Goal: Information Seeking & Learning: Learn about a topic

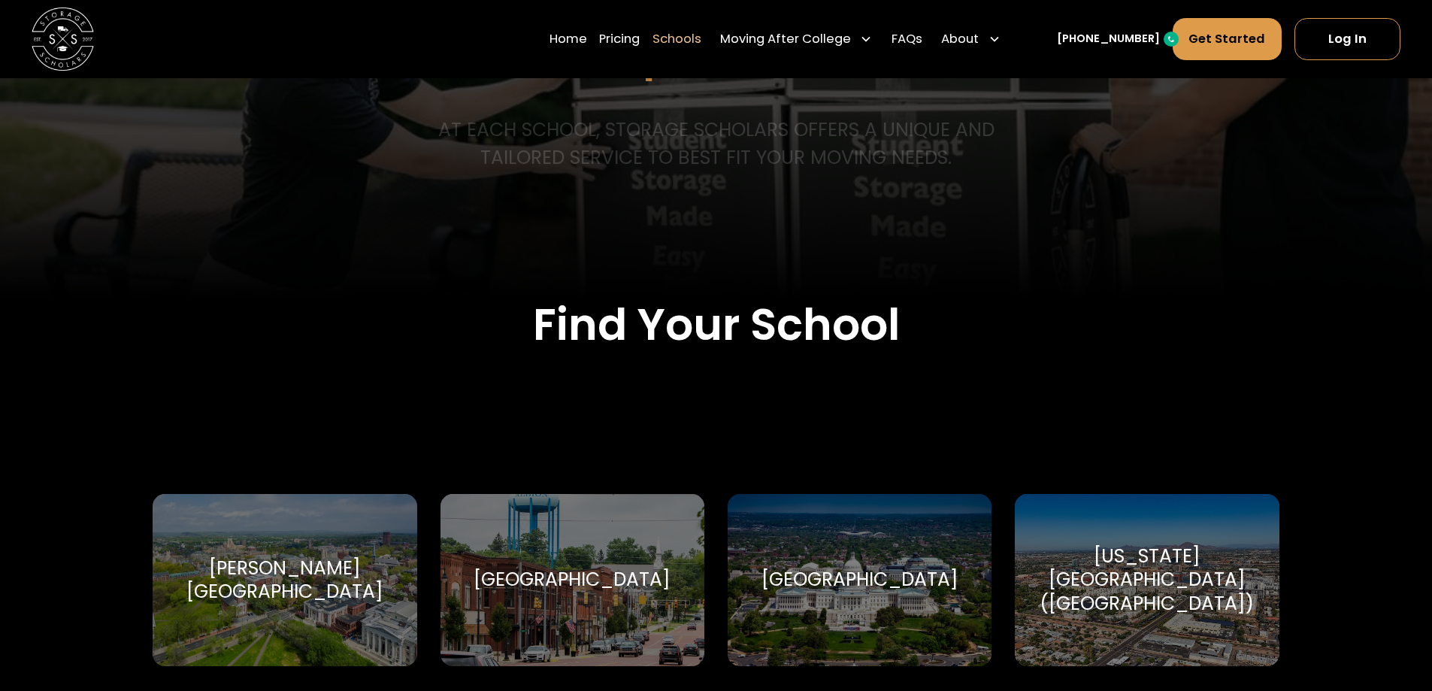
scroll to position [301, 0]
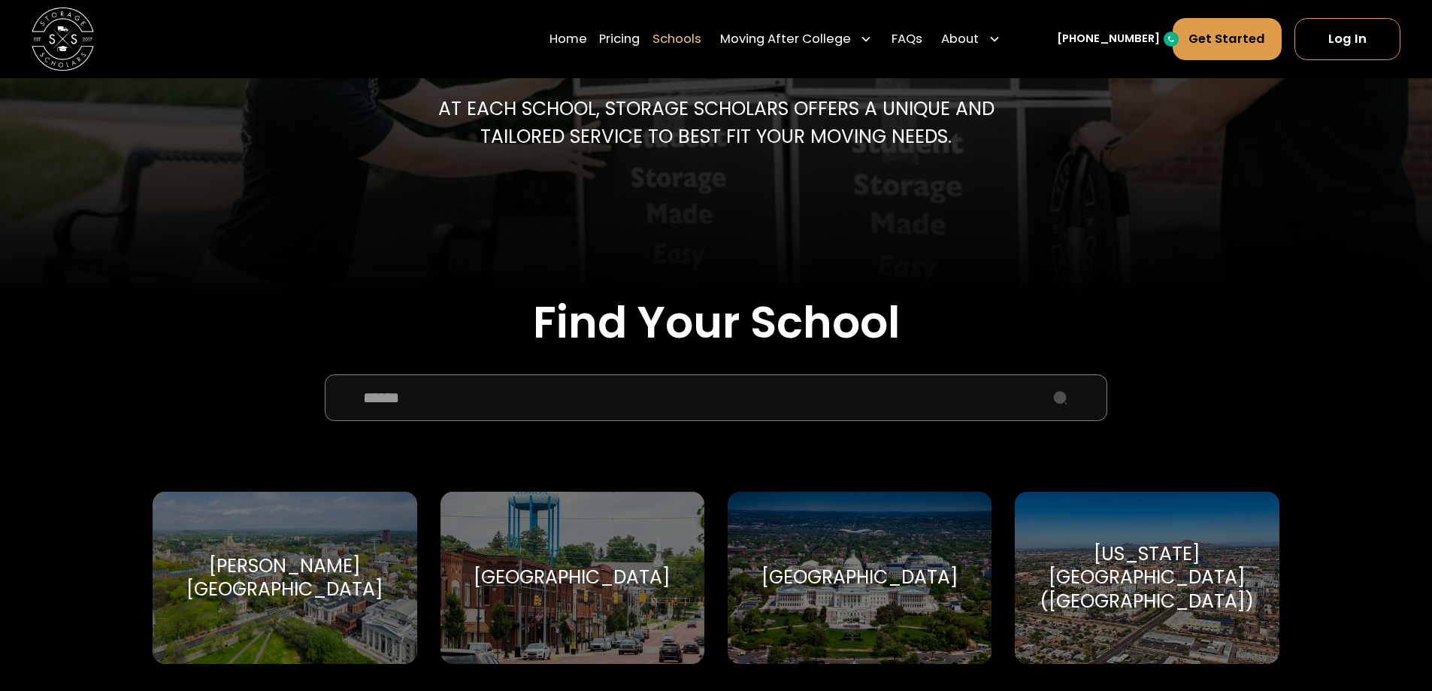
click at [504, 401] on input "School Select Form" at bounding box center [716, 397] width 782 height 47
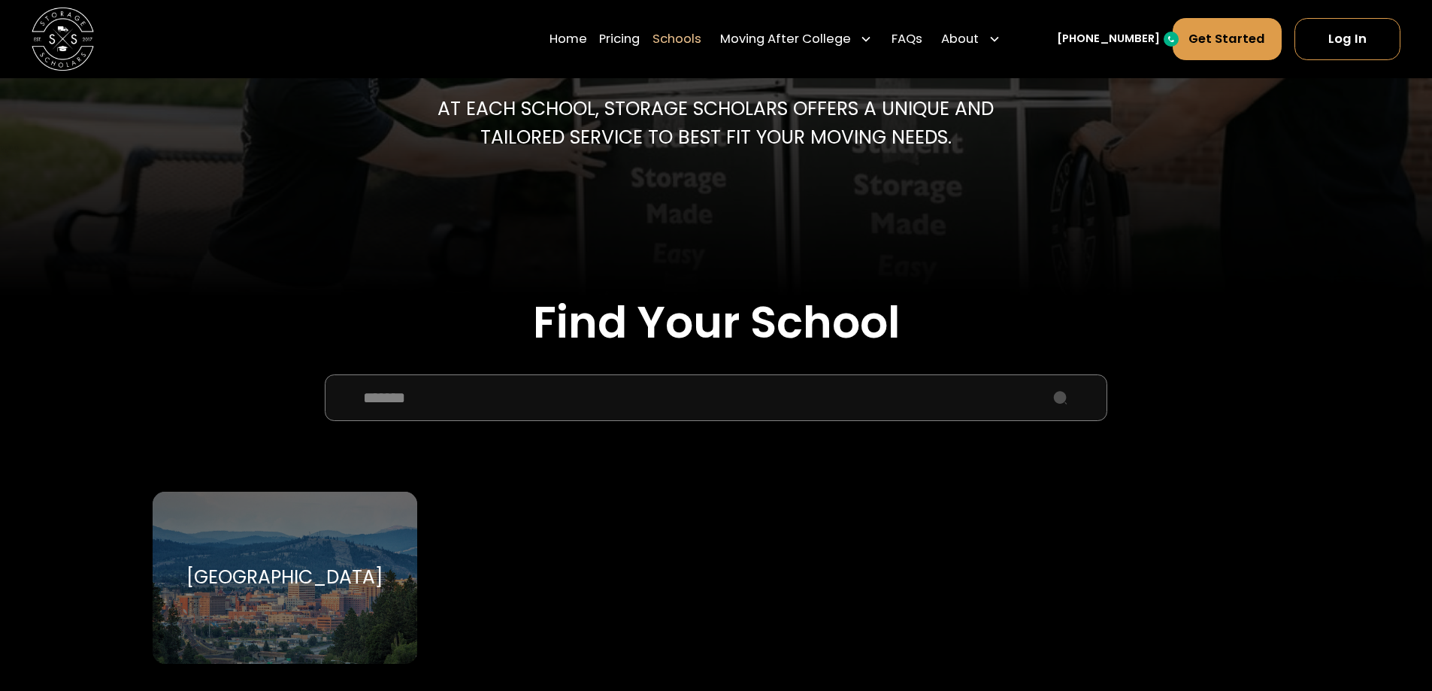
type input "*******"
click at [225, 563] on div "Gonzaga University Gonzaga University" at bounding box center [285, 578] width 264 height 172
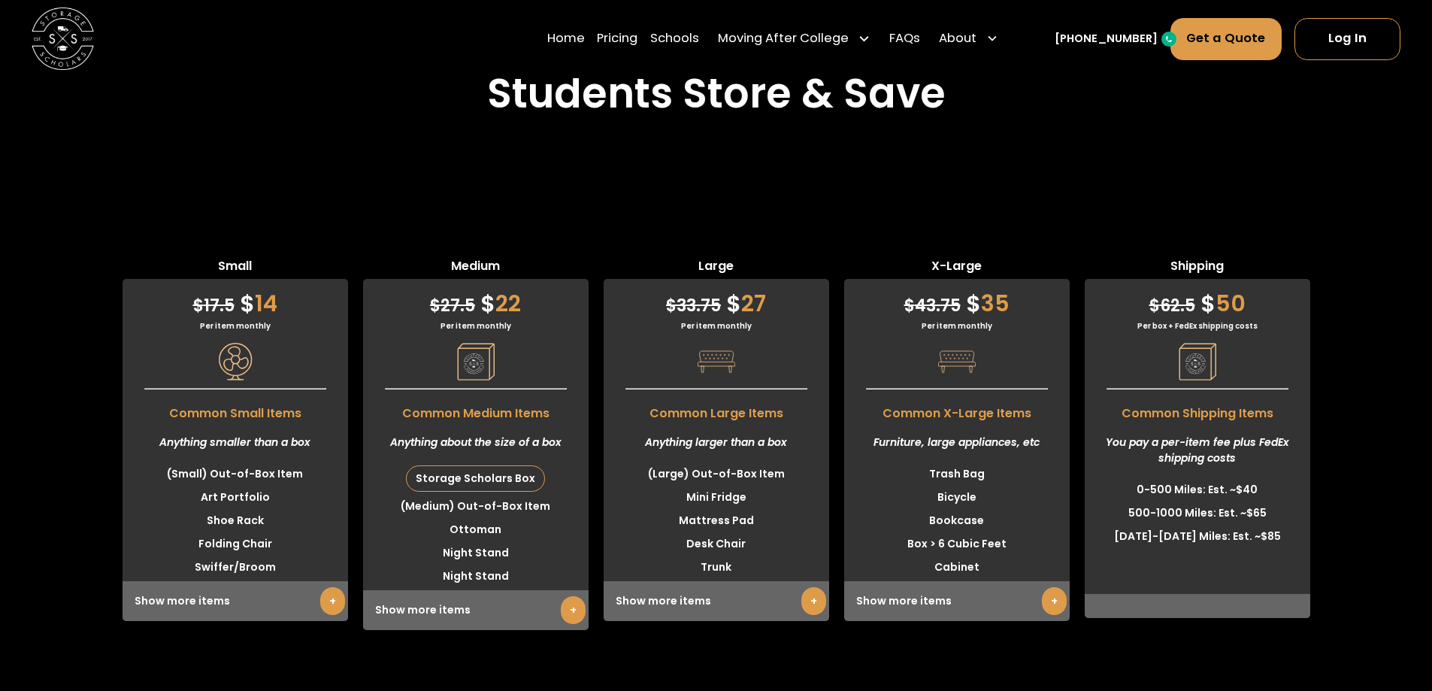
scroll to position [3758, 0]
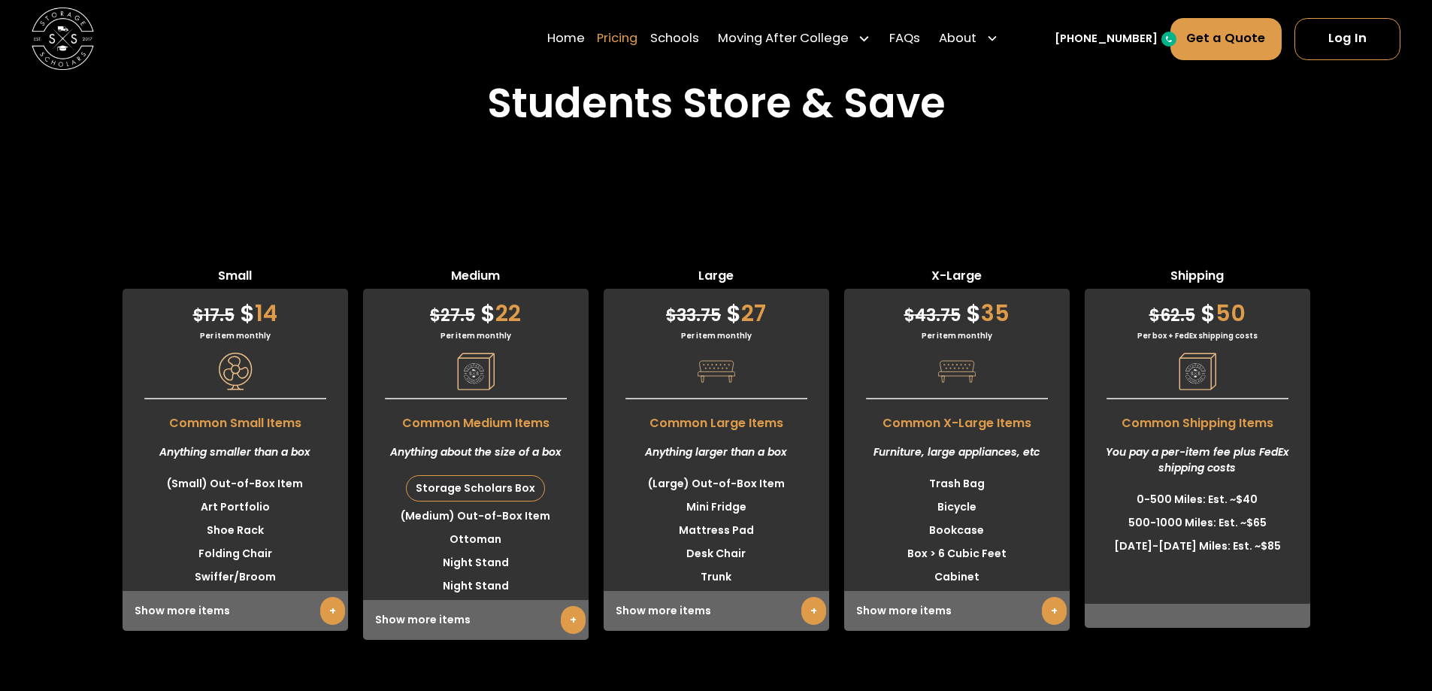
click at [630, 44] on link "Pricing" at bounding box center [617, 39] width 41 height 44
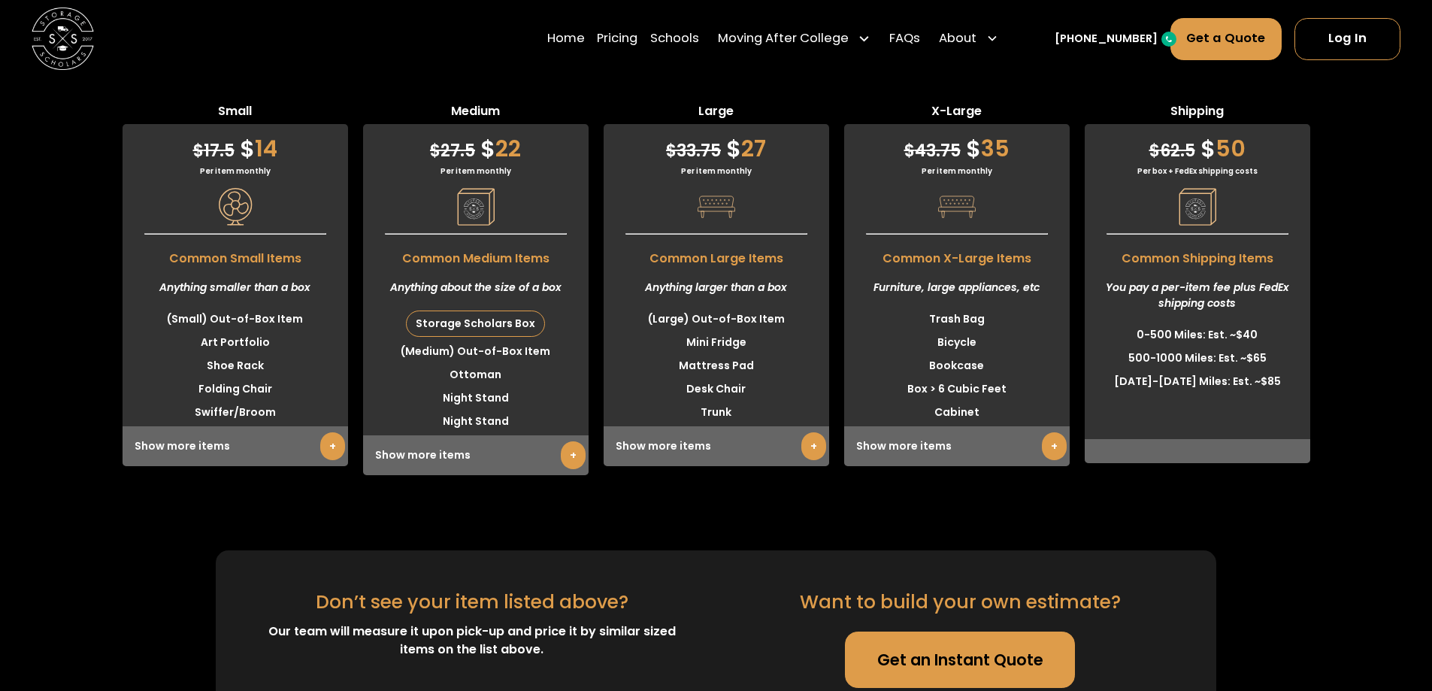
scroll to position [3926, 0]
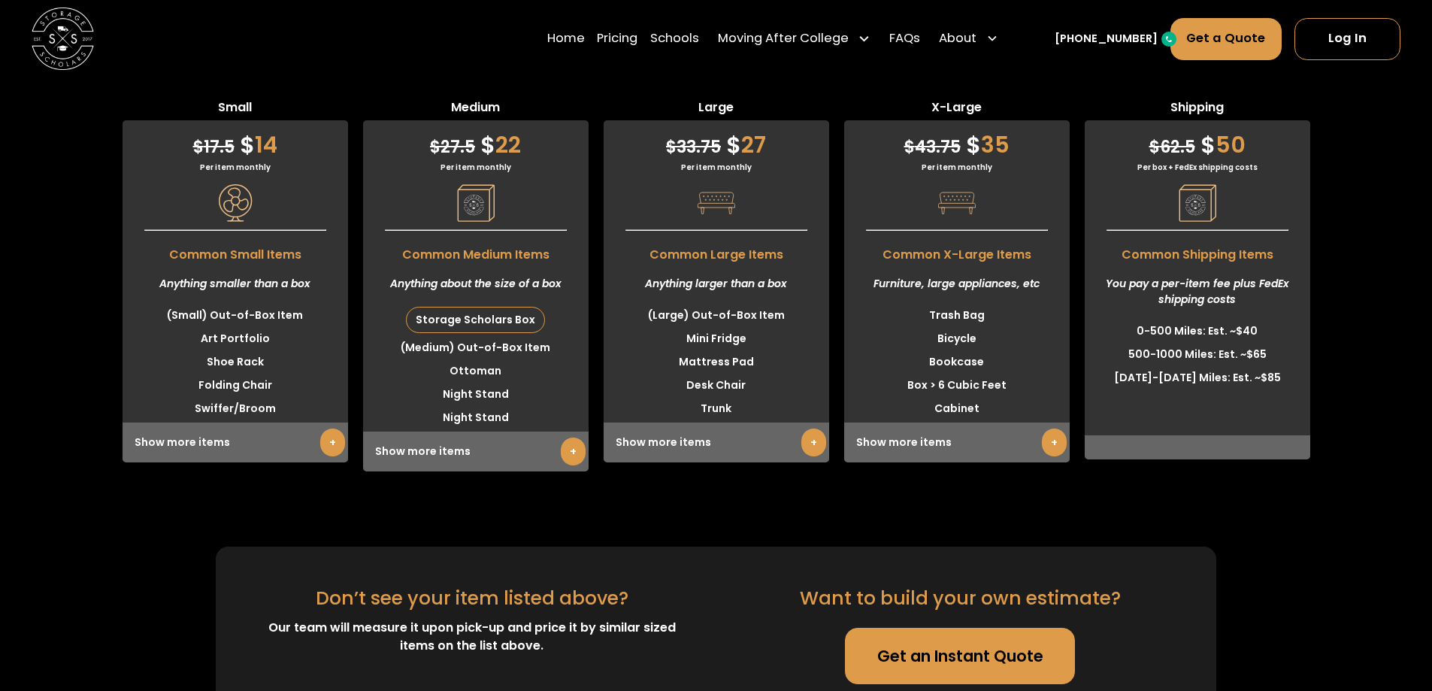
scroll to position [3758, 0]
